Goal: Transaction & Acquisition: Purchase product/service

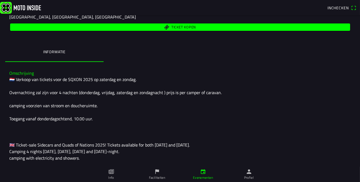
scroll to position [84, 0]
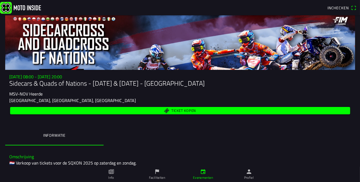
click at [52, 43] on div at bounding box center [180, 42] width 350 height 55
click at [0, 0] on slot "[GEOGRAPHIC_DATA], [GEOGRAPHIC_DATA], [GEOGRAPHIC_DATA]" at bounding box center [0, 0] width 0 height 0
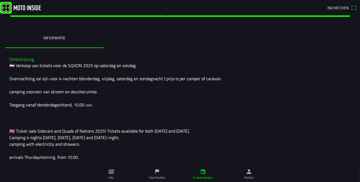
scroll to position [99, 0]
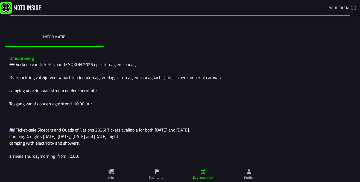
click at [156, 174] on icon "flag" at bounding box center [157, 172] width 6 height 6
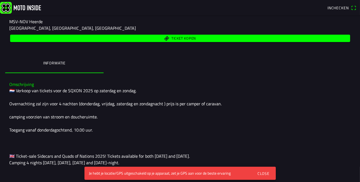
scroll to position [73, 0]
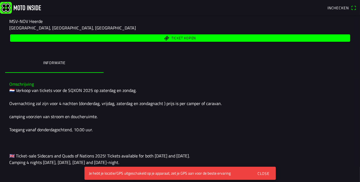
click at [262, 176] on button "Close" at bounding box center [263, 173] width 20 height 11
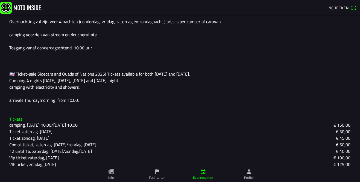
scroll to position [173, 0]
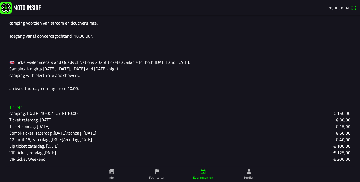
click at [28, 65] on div "🇳🇱 Verkoop van tickets voor de SQXON 2025 op zaterdag en zondag. Overnachting z…" at bounding box center [180, 42] width 341 height 98
click at [101, 134] on div "Combi-ticket, zaterdag ,[DATE]/zondag, [DATE]" at bounding box center [55, 133] width 91 height 7
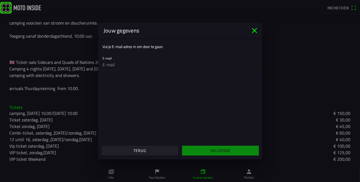
click at [253, 30] on icon "close" at bounding box center [254, 30] width 5 height 5
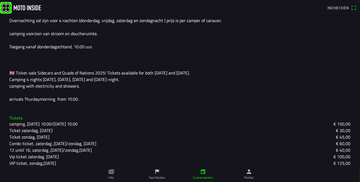
scroll to position [155, 0]
